Goal: Task Accomplishment & Management: Use online tool/utility

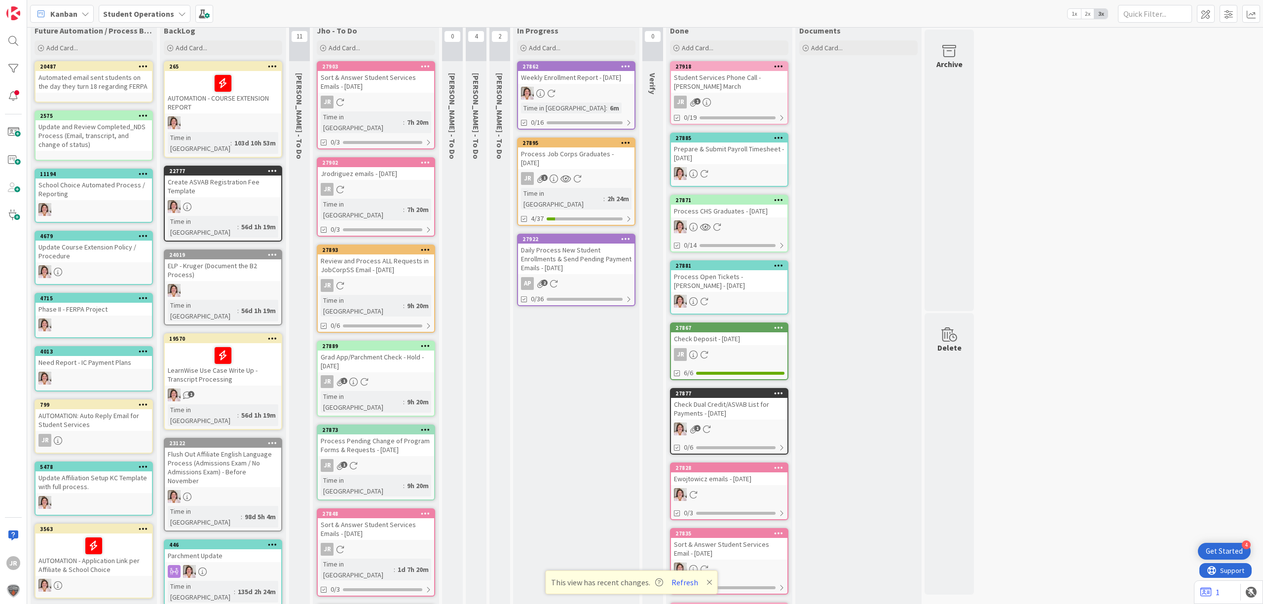
scroll to position [23, 0]
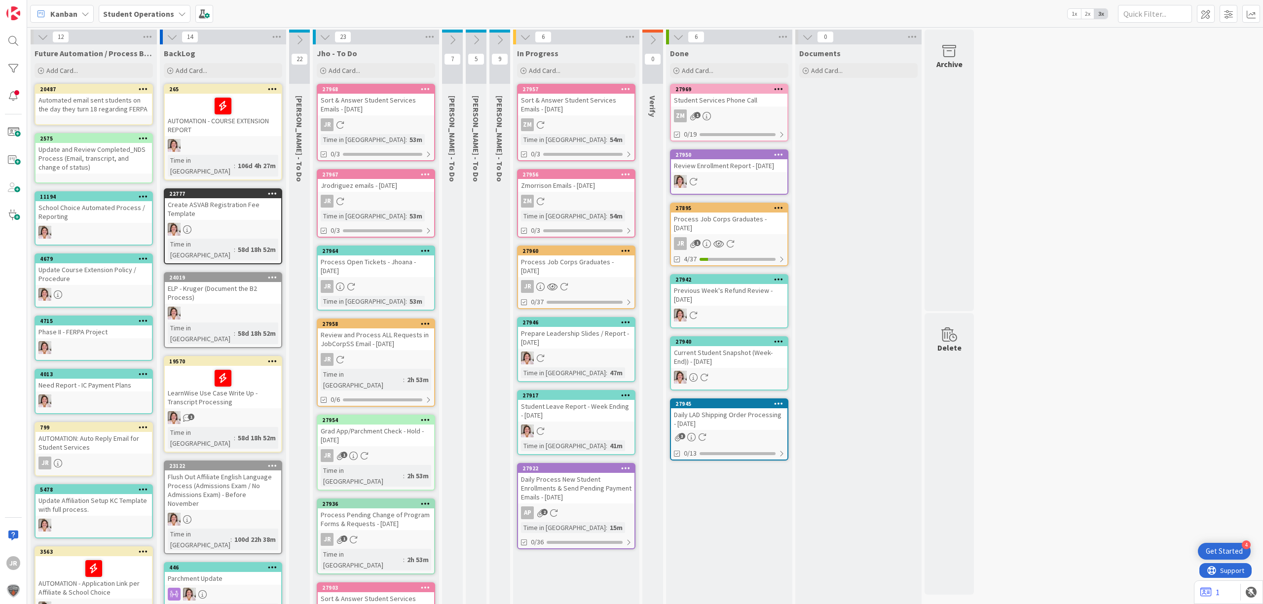
click at [608, 257] on div "Process Job Corps Graduates - 09/08/2025" at bounding box center [576, 267] width 116 height 22
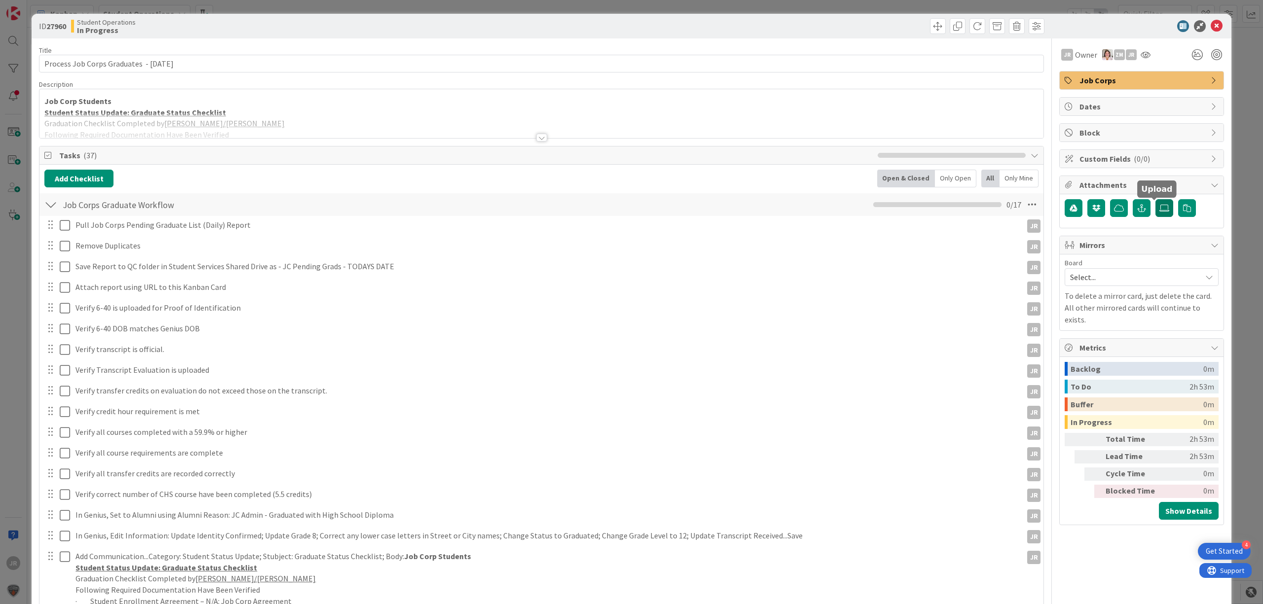
click at [1159, 208] on icon at bounding box center [1164, 208] width 10 height 8
click at [1155, 199] on input "file" at bounding box center [1155, 199] width 0 height 0
click at [1137, 212] on icon "button" at bounding box center [1141, 208] width 9 height 8
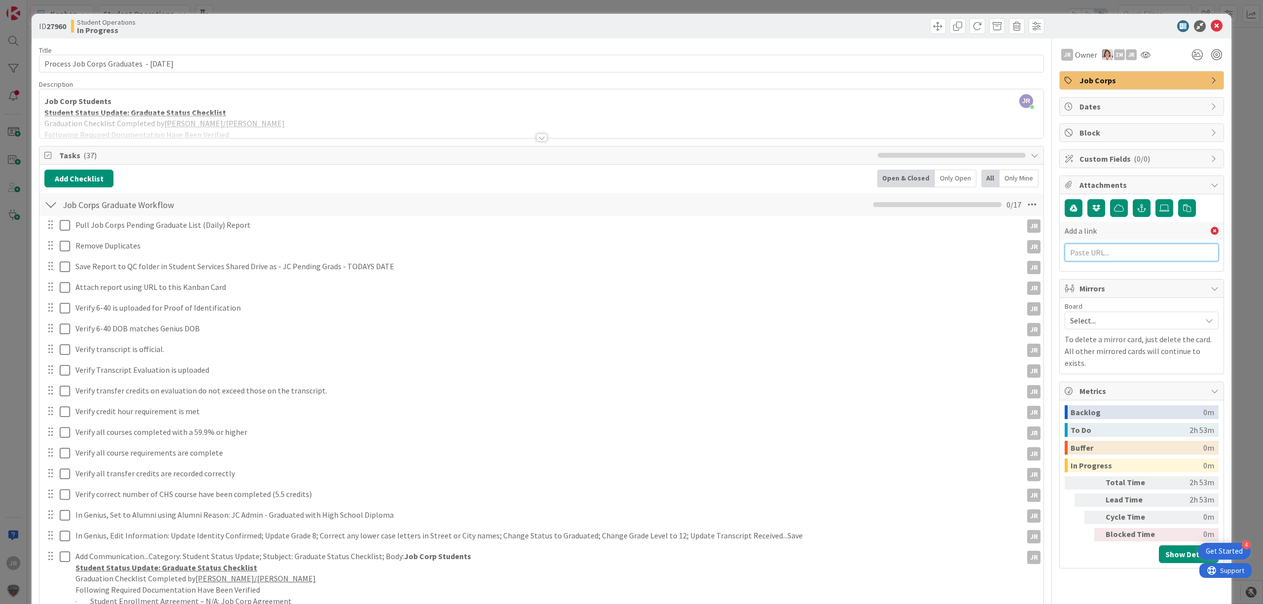
paste input "https://citizenshighschool.sharepoint.com/:x:/s/CHSStudentServices/EXEMJewp2DBB…"
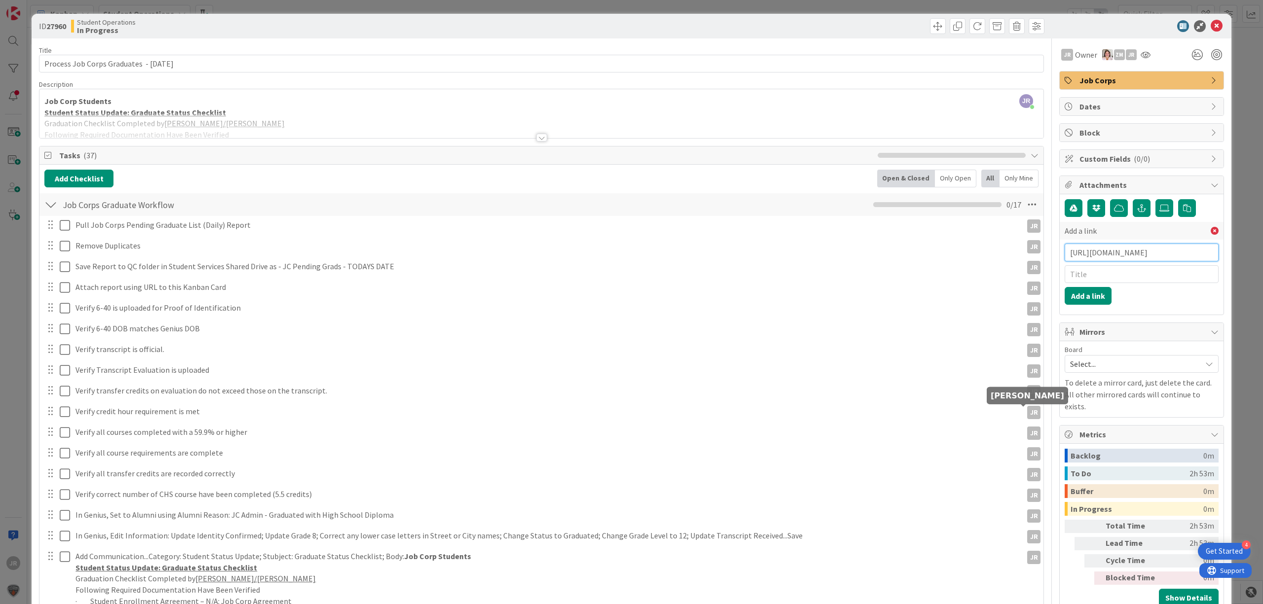
scroll to position [0, 306]
type input "https://citizenshighschool.sharepoint.com/:x:/s/CHSStudentServices/EXEMJewp2DBB…"
click at [1095, 274] on input "text" at bounding box center [1142, 274] width 154 height 18
type input "JC Pending Grads 9/8/25"
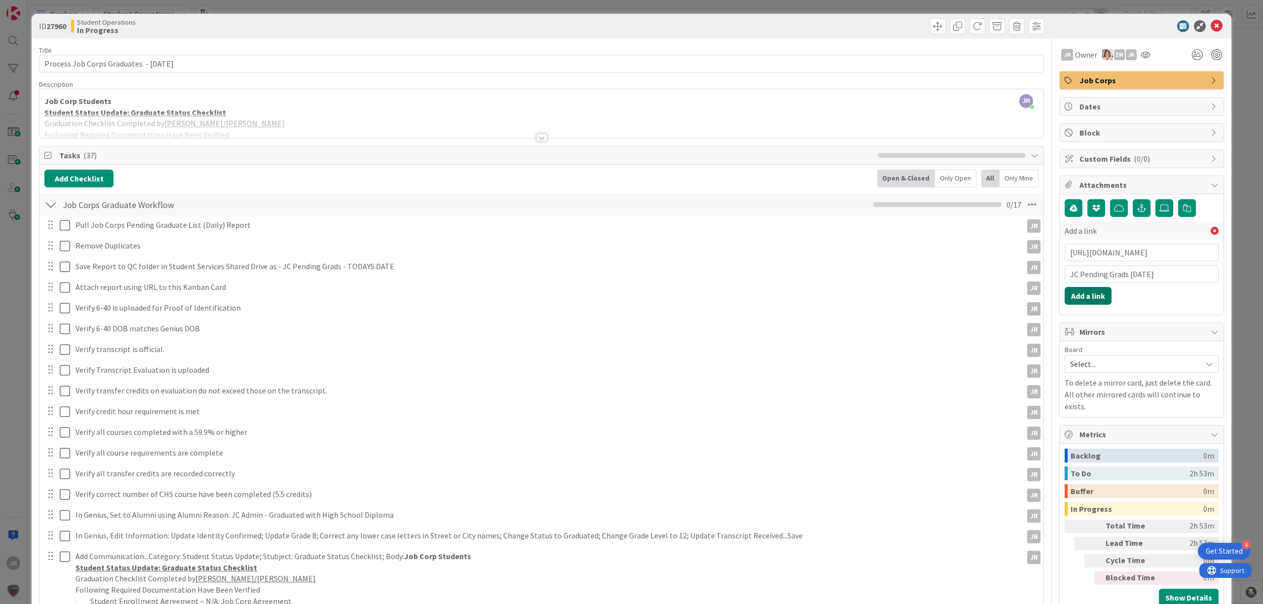
click button "Add a link" at bounding box center [1088, 296] width 47 height 18
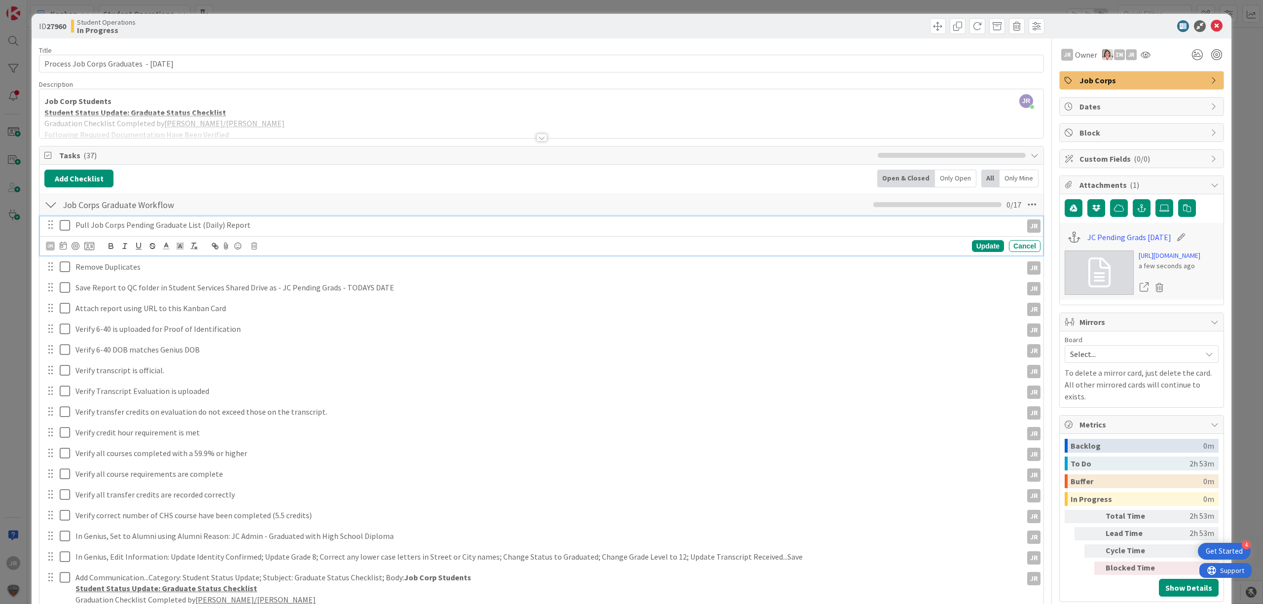
click at [65, 233] on button at bounding box center [66, 226] width 12 height 16
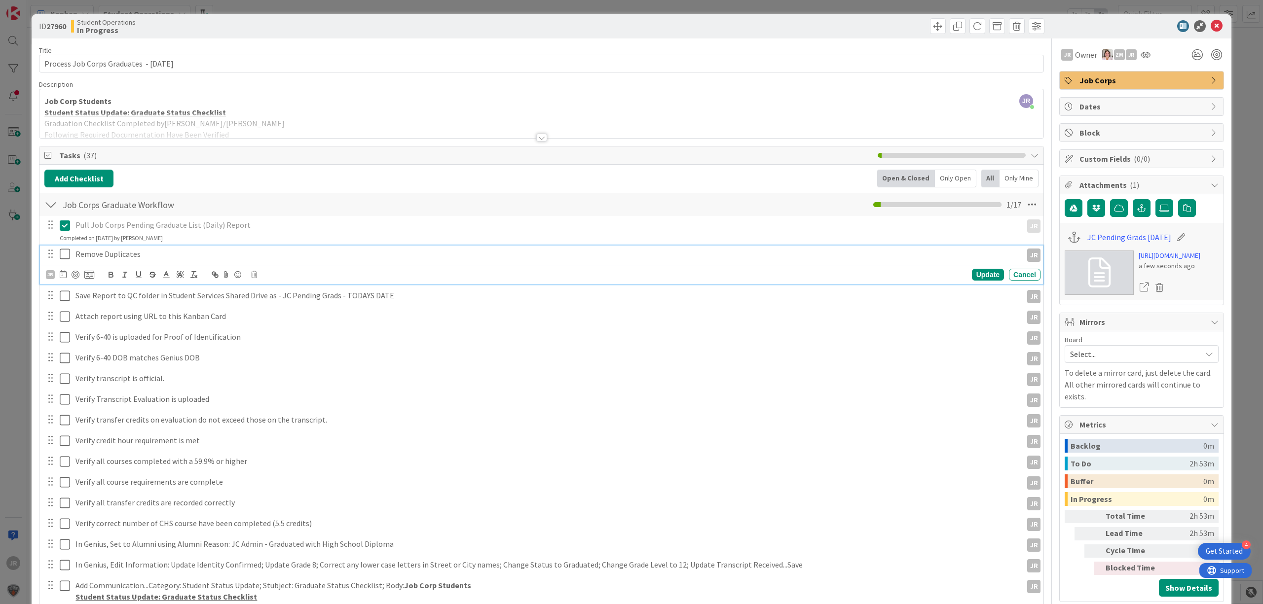
click at [64, 260] on icon at bounding box center [65, 254] width 10 height 12
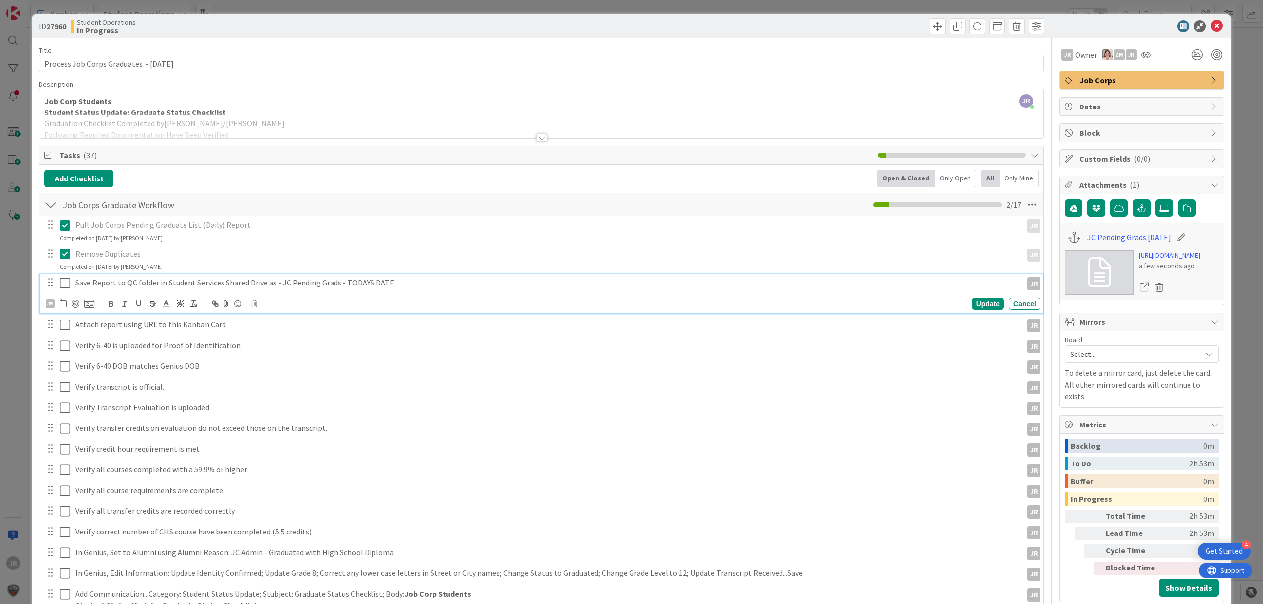
click at [64, 277] on button at bounding box center [66, 283] width 12 height 16
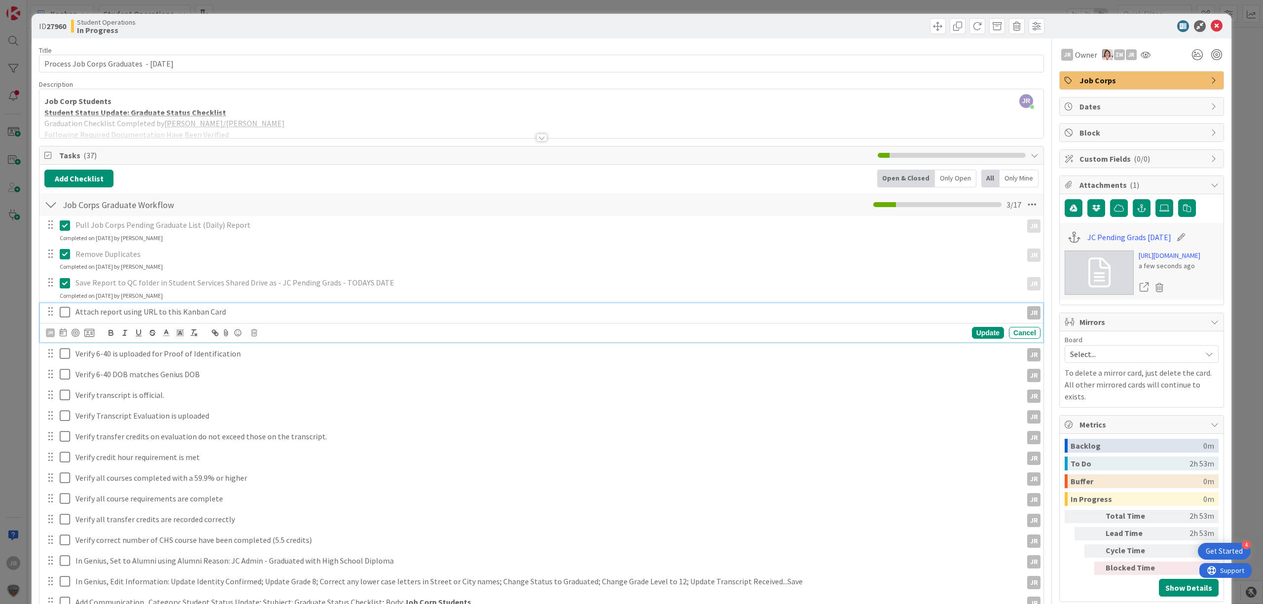
click at [66, 312] on icon at bounding box center [65, 312] width 10 height 12
